Goal: Task Accomplishment & Management: Manage account settings

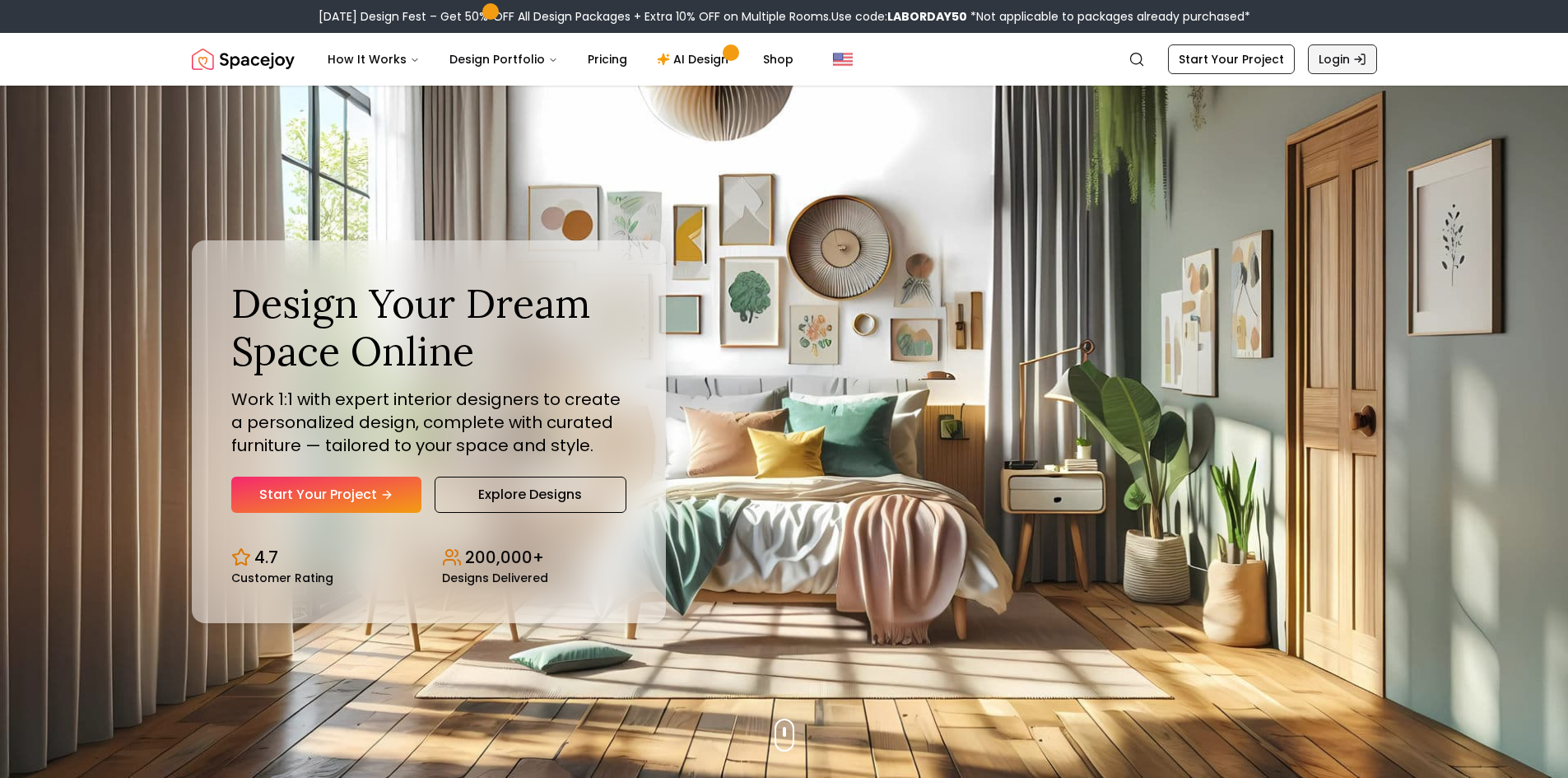
click at [1334, 60] on link "Login" at bounding box center [1342, 59] width 69 height 30
click at [1322, 68] on link "Login" at bounding box center [1342, 59] width 69 height 30
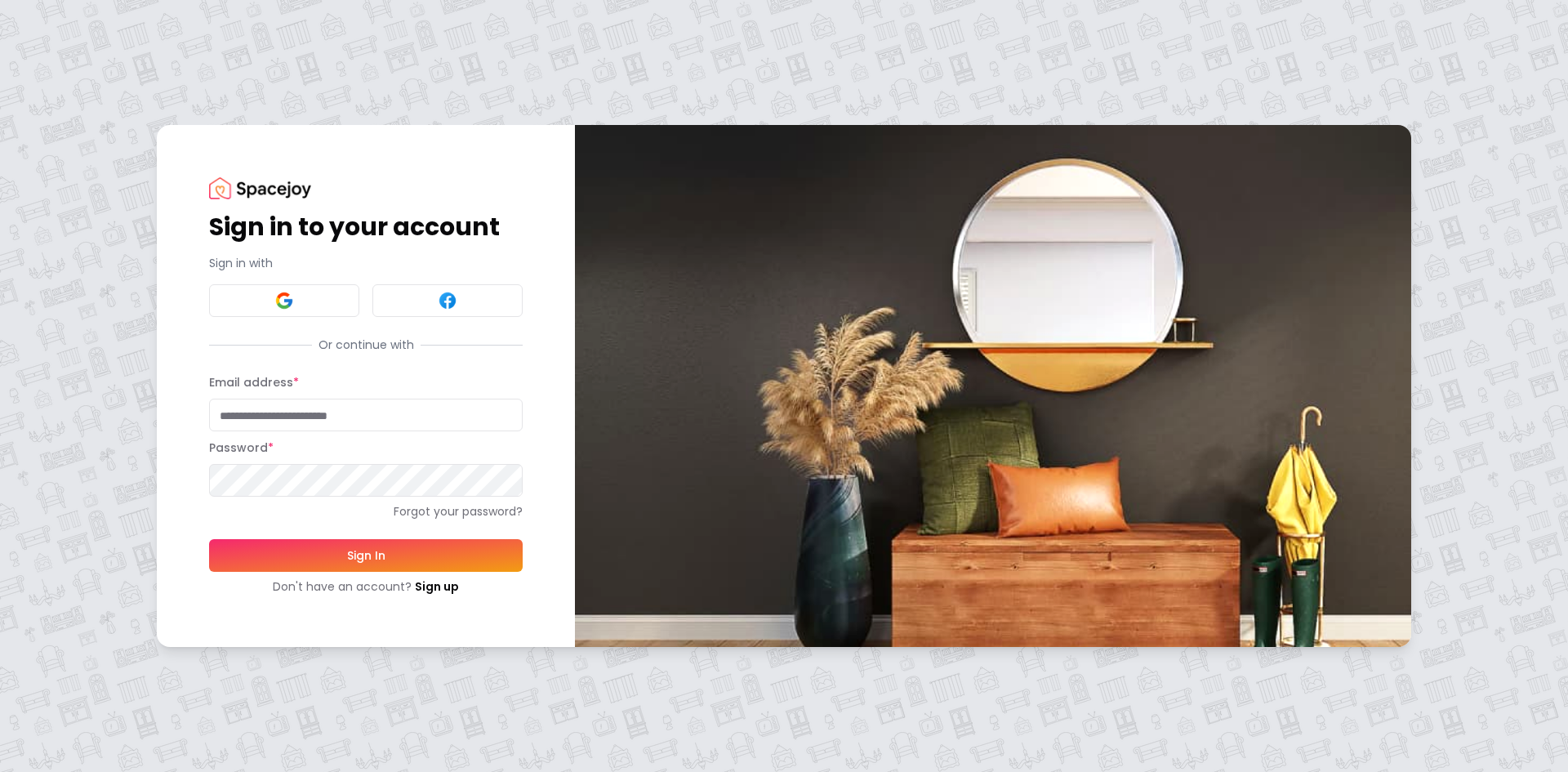
click at [333, 410] on input "Email address *" at bounding box center [366, 415] width 314 height 32
type input "*"
